Goal: Browse casually: Explore the website without a specific task or goal

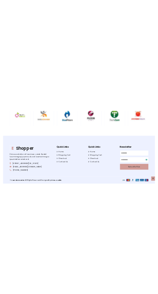
scroll to position [1823, 0]
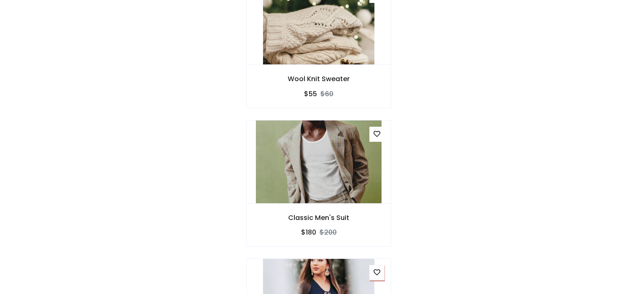
scroll to position [1794, 0]
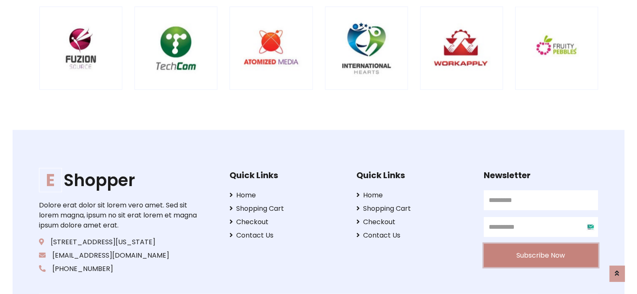
click at [553, 259] on button "Subscribe Now" at bounding box center [541, 255] width 114 height 23
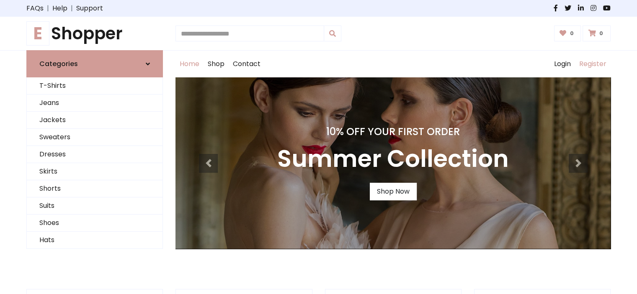
click at [591, 66] on link "Register" at bounding box center [593, 64] width 36 height 27
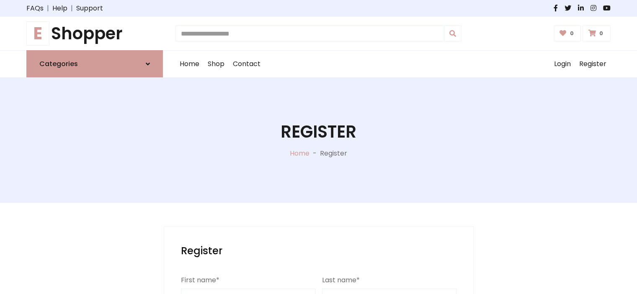
click at [585, 209] on body "FAQs | Help | Support E Shopper 0 0 E" at bounding box center [318, 229] width 637 height 459
